Goal: Check status

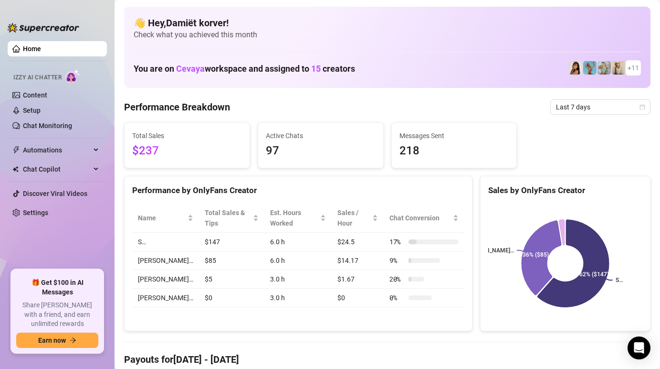
click at [11, 10] on div at bounding box center [44, 23] width 72 height 29
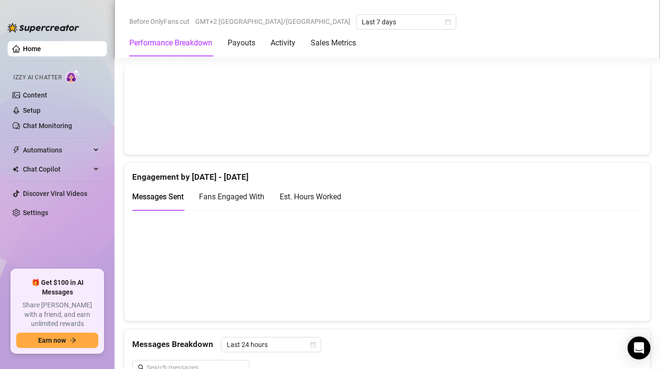
scroll to position [587, 0]
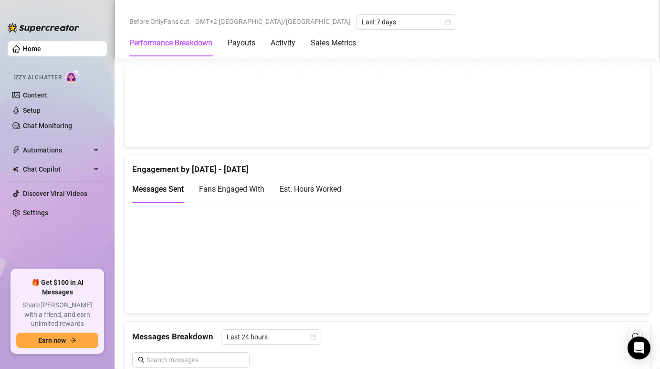
click at [551, 246] on canvas at bounding box center [387, 257] width 510 height 95
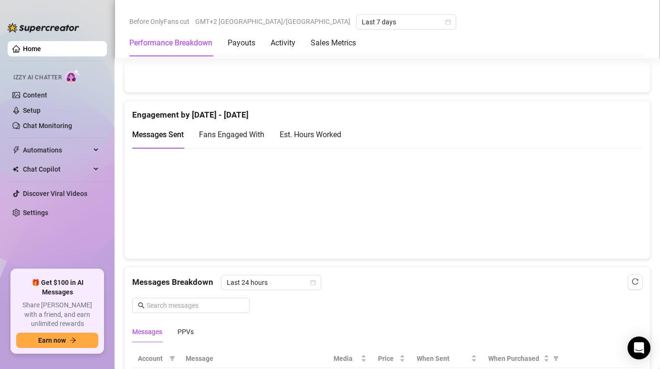
scroll to position [646, 0]
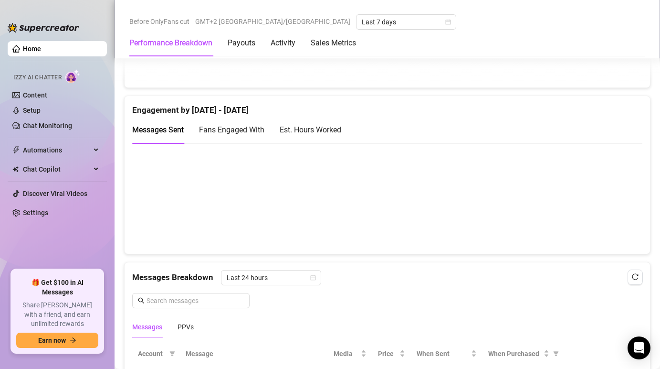
click at [249, 134] on span "Fans Engaged With" at bounding box center [231, 129] width 65 height 9
click at [296, 131] on div "Est. Hours Worked" at bounding box center [311, 130] width 62 height 12
click at [170, 132] on span "Messages Sent" at bounding box center [158, 129] width 52 height 9
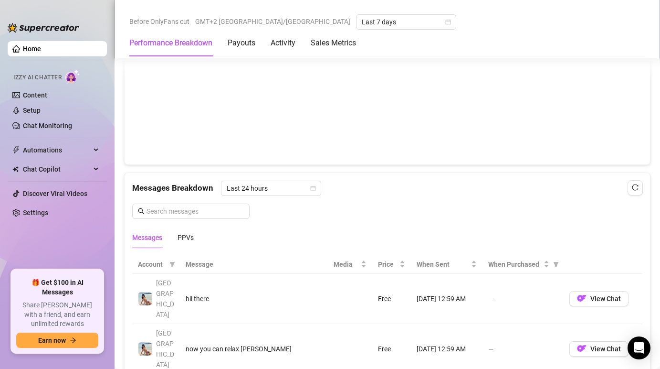
scroll to position [749, 0]
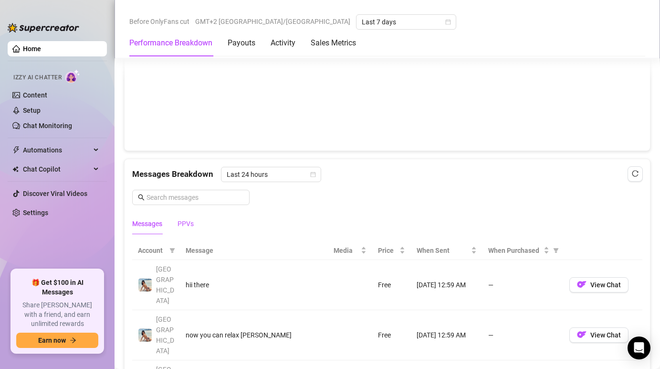
click at [185, 220] on div "PPVs" at bounding box center [186, 223] width 16 height 11
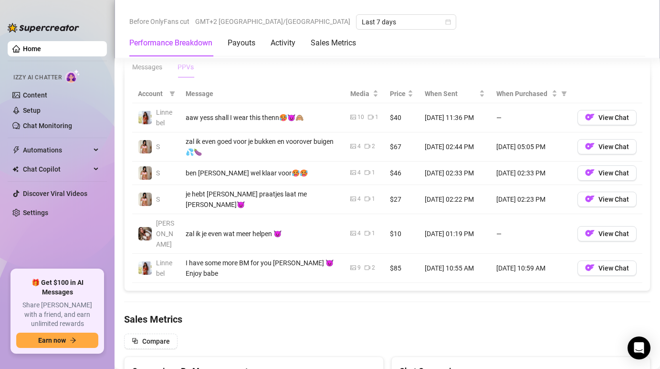
scroll to position [907, 0]
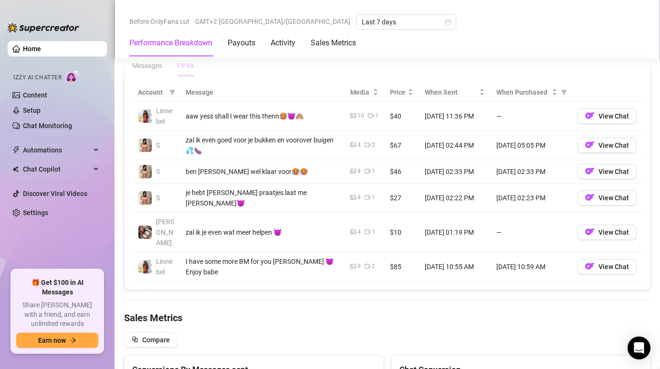
click at [159, 96] on span "Account" at bounding box center [152, 92] width 28 height 11
click at [159, 95] on span "Account" at bounding box center [152, 92] width 28 height 11
click at [168, 95] on span at bounding box center [173, 92] width 10 height 14
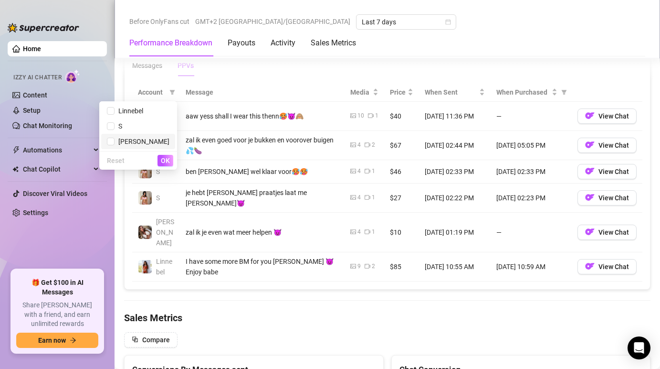
click at [154, 145] on span "[PERSON_NAME]" at bounding box center [138, 141] width 63 height 11
click at [169, 162] on span "OK" at bounding box center [165, 161] width 9 height 8
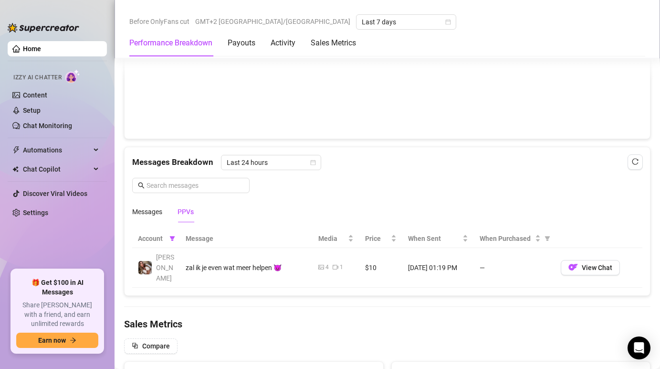
scroll to position [762, 0]
click at [175, 235] on span at bounding box center [173, 237] width 10 height 14
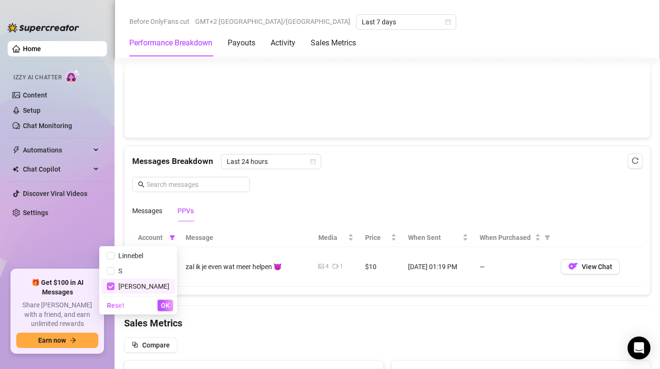
click at [115, 286] on input "checkbox" at bounding box center [111, 286] width 8 height 8
checkbox input "false"
click at [252, 195] on div "Messages Breakdown Last 24 hours Messages PPVs" at bounding box center [387, 187] width 510 height 67
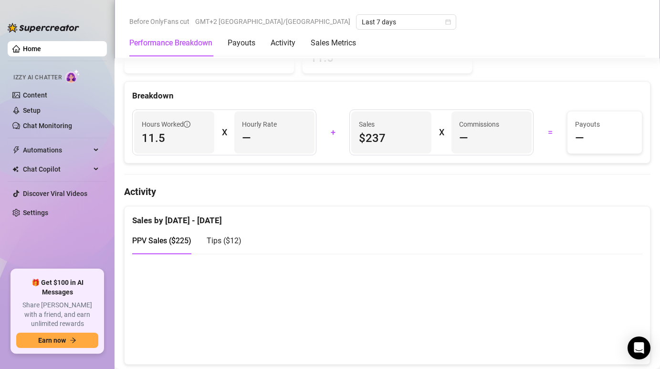
scroll to position [364, 0]
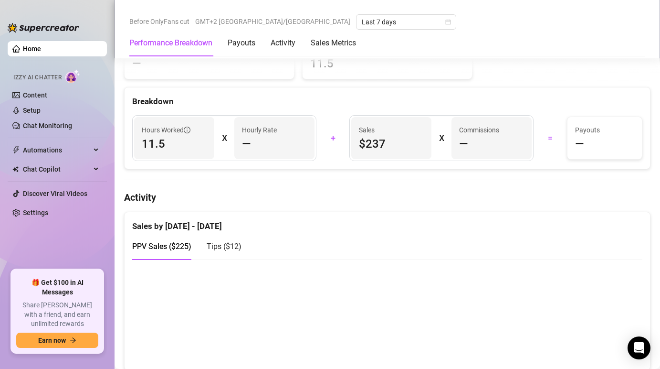
click at [183, 243] on span "PPV Sales ( $225 )" at bounding box center [161, 246] width 59 height 9
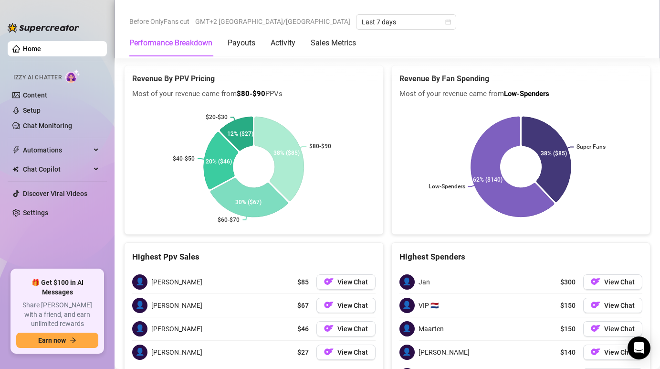
scroll to position [1383, 0]
